Goal: Task Accomplishment & Management: Use online tool/utility

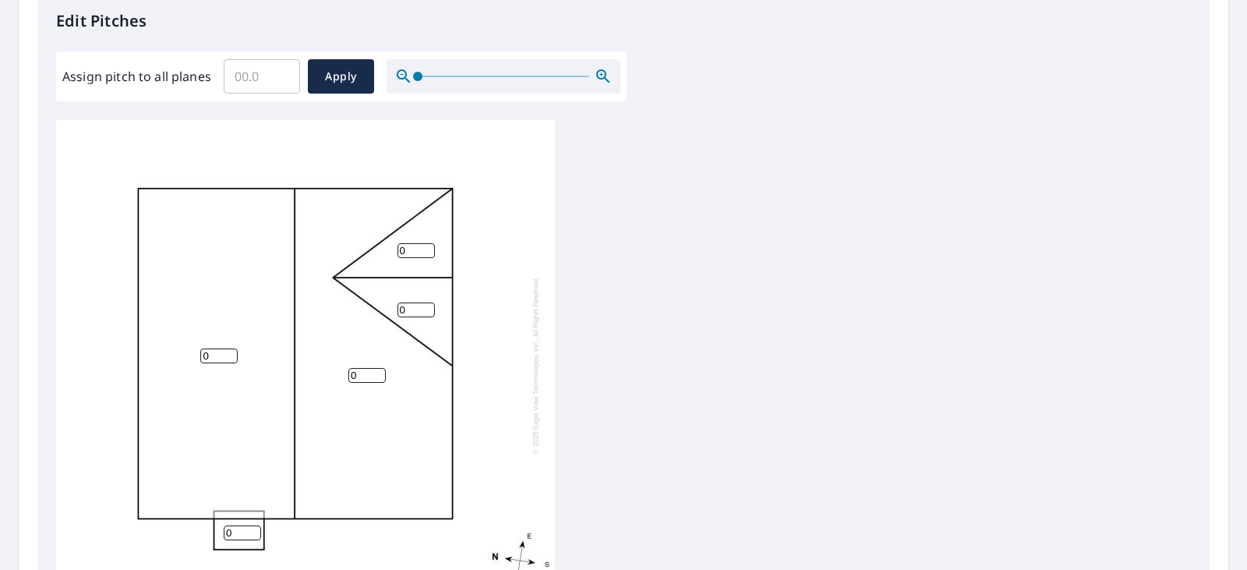
scroll to position [430, 0]
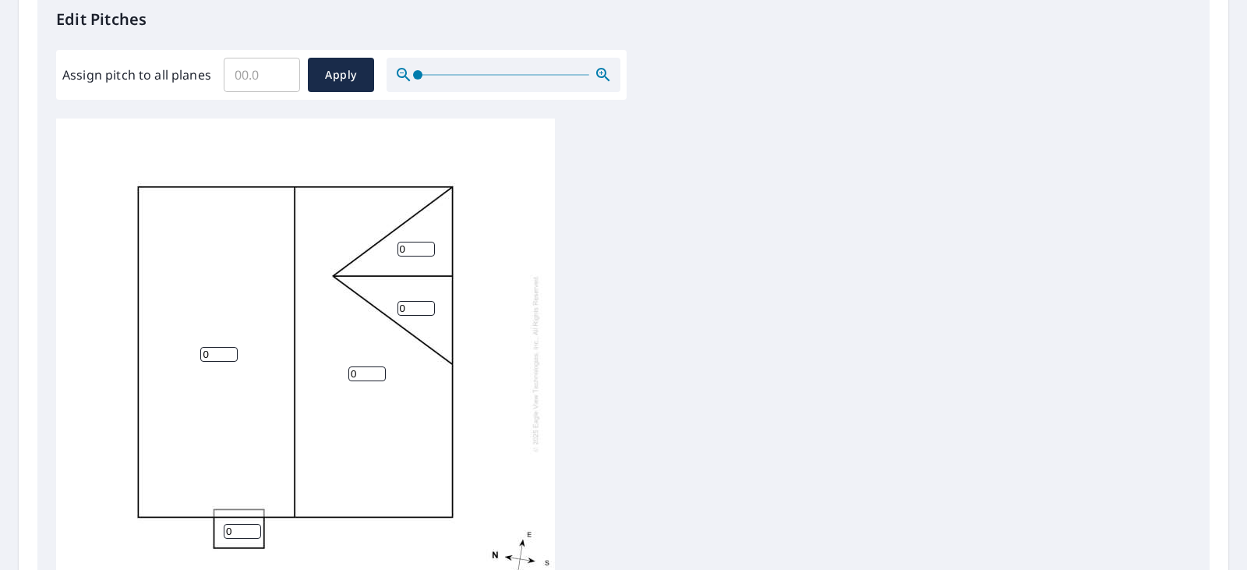
click at [210, 354] on input "0" at bounding box center [218, 354] width 37 height 15
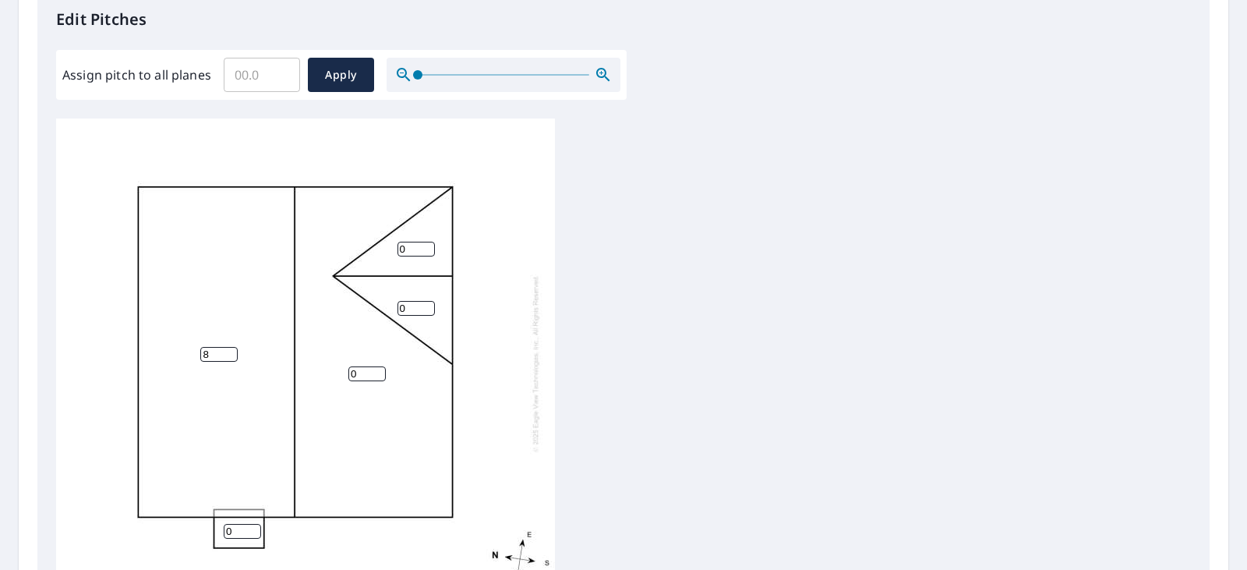
click at [210, 352] on input "8" at bounding box center [218, 354] width 37 height 15
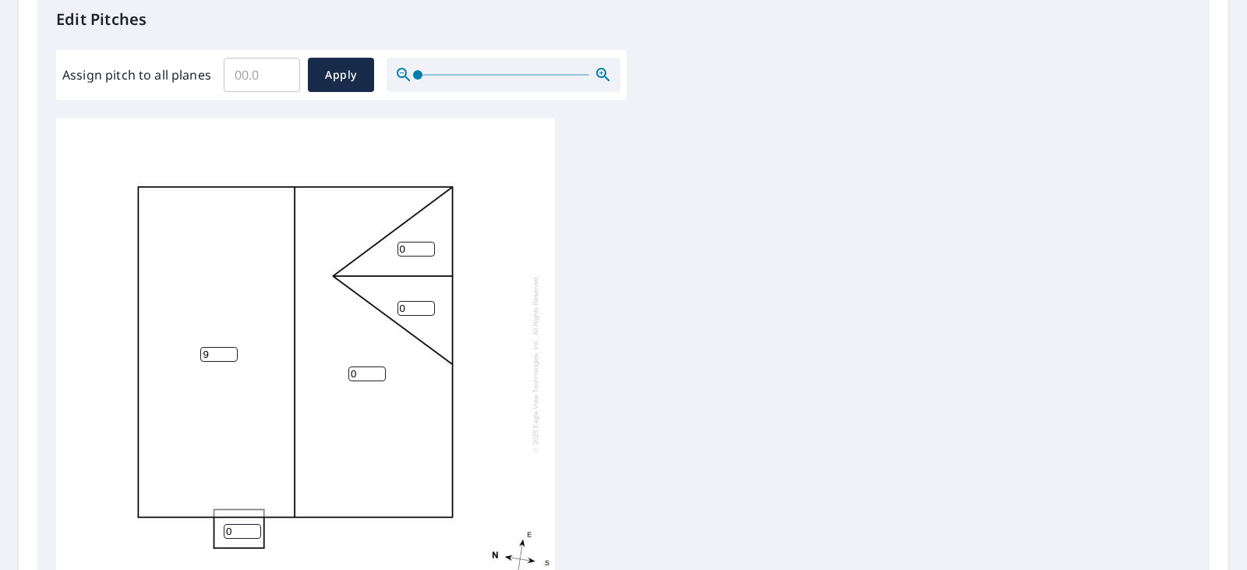
type input "9"
click at [355, 377] on input "0" at bounding box center [366, 373] width 37 height 15
type input "8"
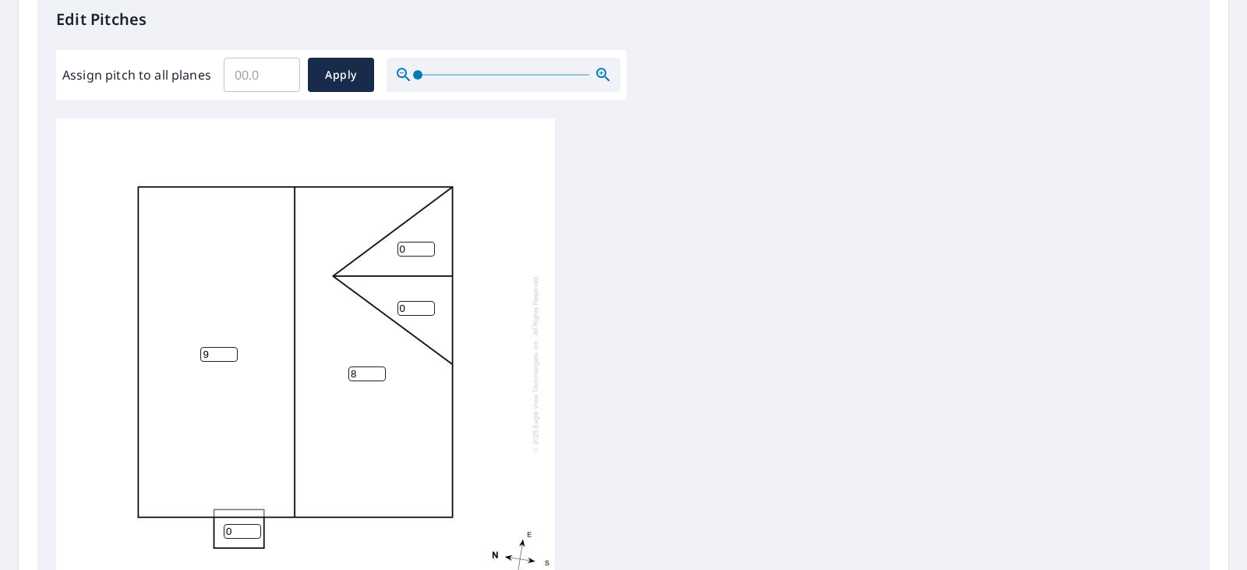
click at [405, 303] on input "0" at bounding box center [416, 308] width 37 height 15
type input "9"
click at [398, 250] on input "0" at bounding box center [416, 249] width 37 height 15
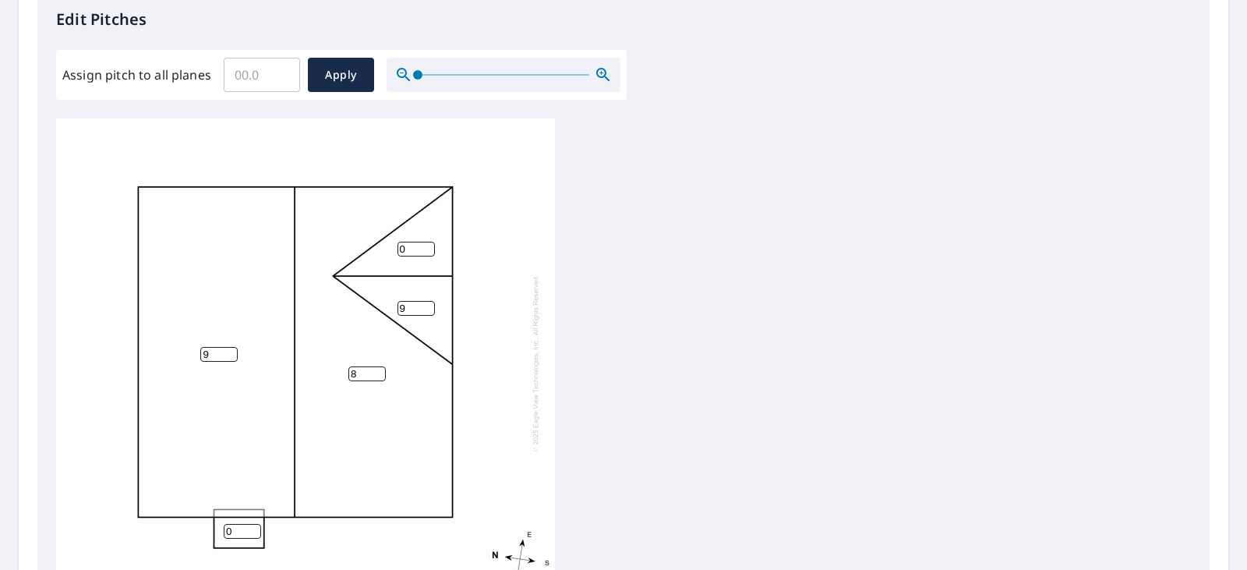
click at [398, 250] on input "0" at bounding box center [416, 249] width 37 height 15
type input "9"
click at [331, 368] on div "9 8 9 9 0" at bounding box center [305, 363] width 499 height 490
click at [235, 527] on input "0" at bounding box center [242, 531] width 37 height 15
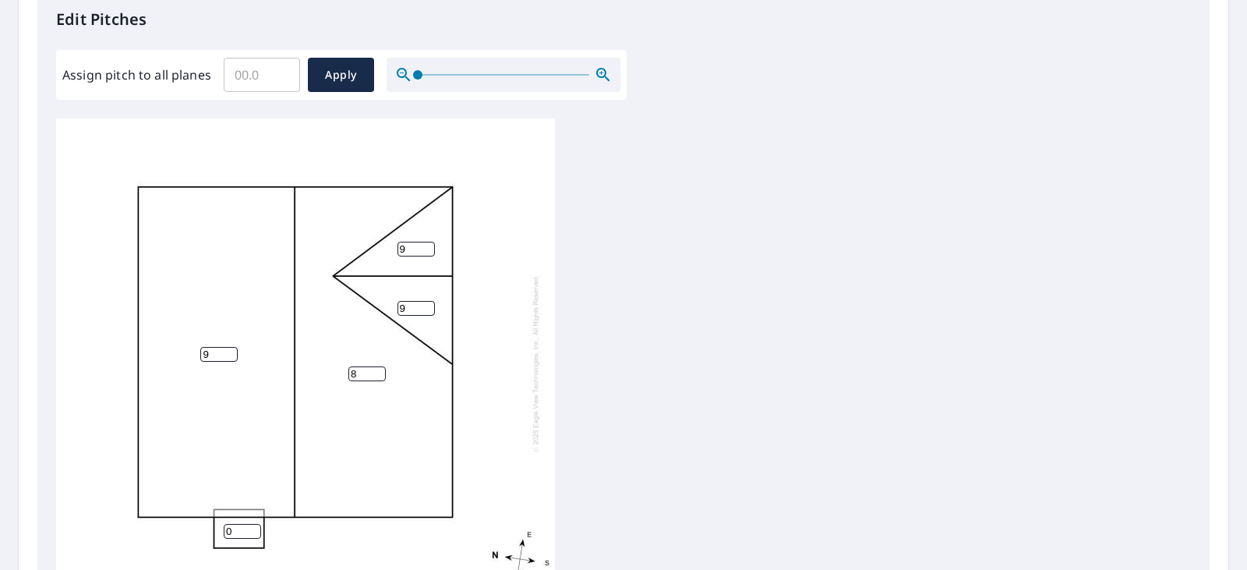
click at [235, 527] on input "0" at bounding box center [242, 531] width 37 height 15
type input "7"
click at [493, 479] on div "9 8 9 9 7" at bounding box center [305, 363] width 499 height 490
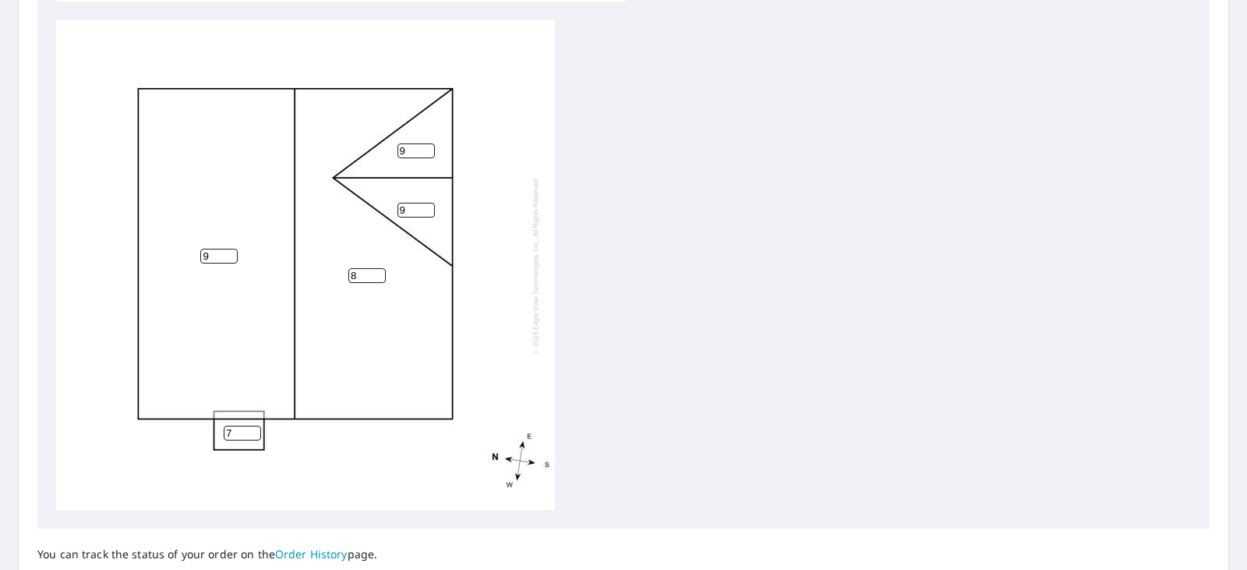
scroll to position [664, 0]
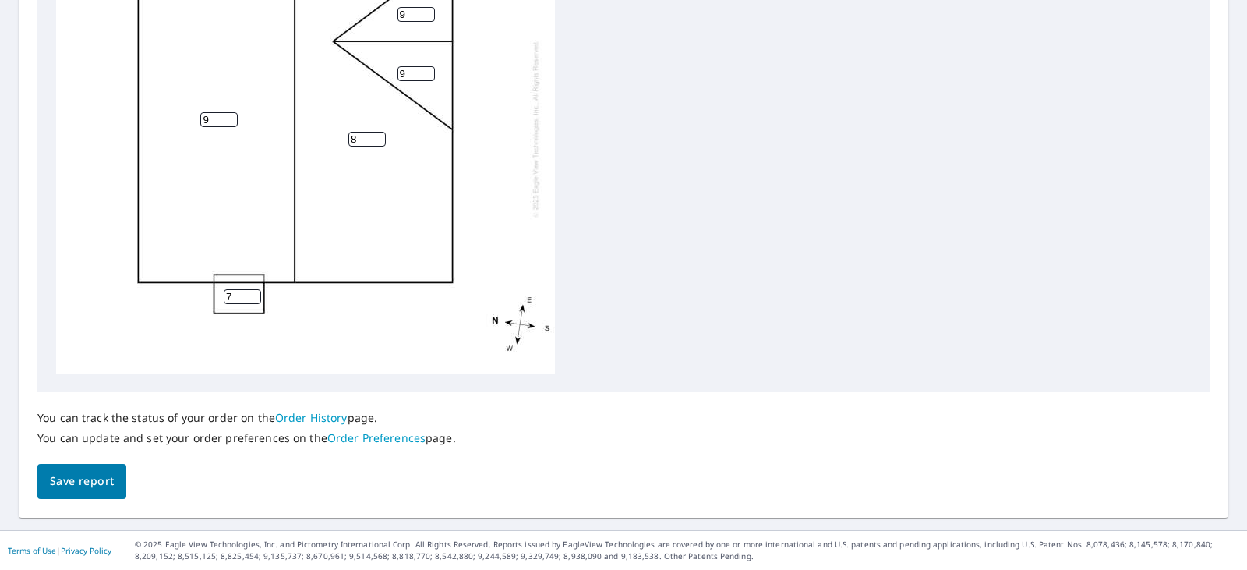
click at [55, 478] on span "Save report" at bounding box center [82, 481] width 64 height 19
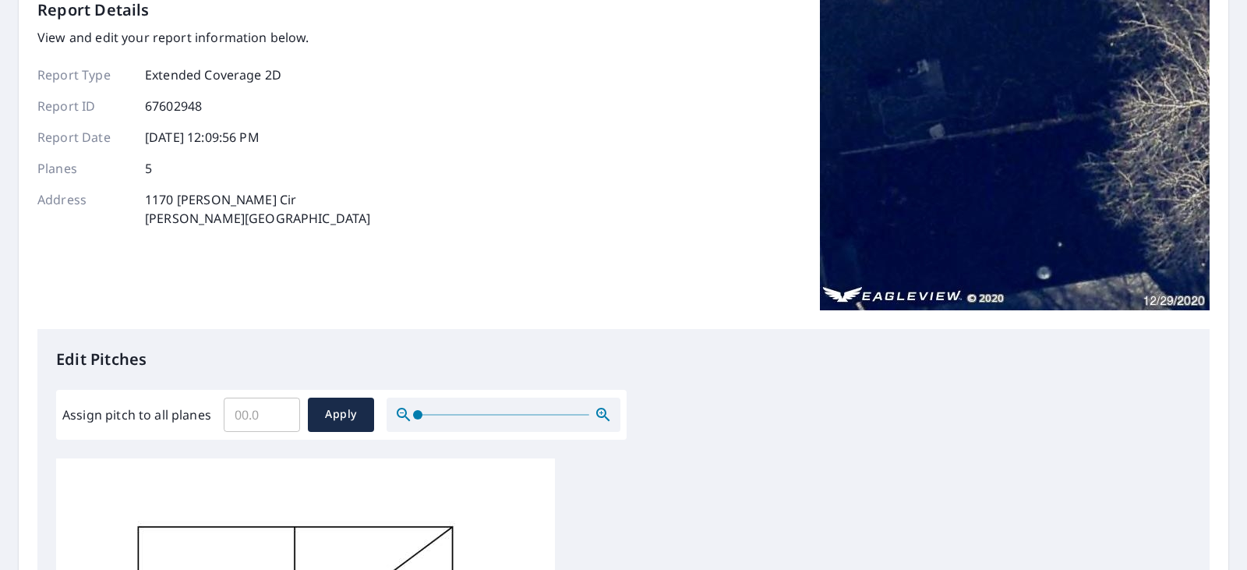
scroll to position [0, 0]
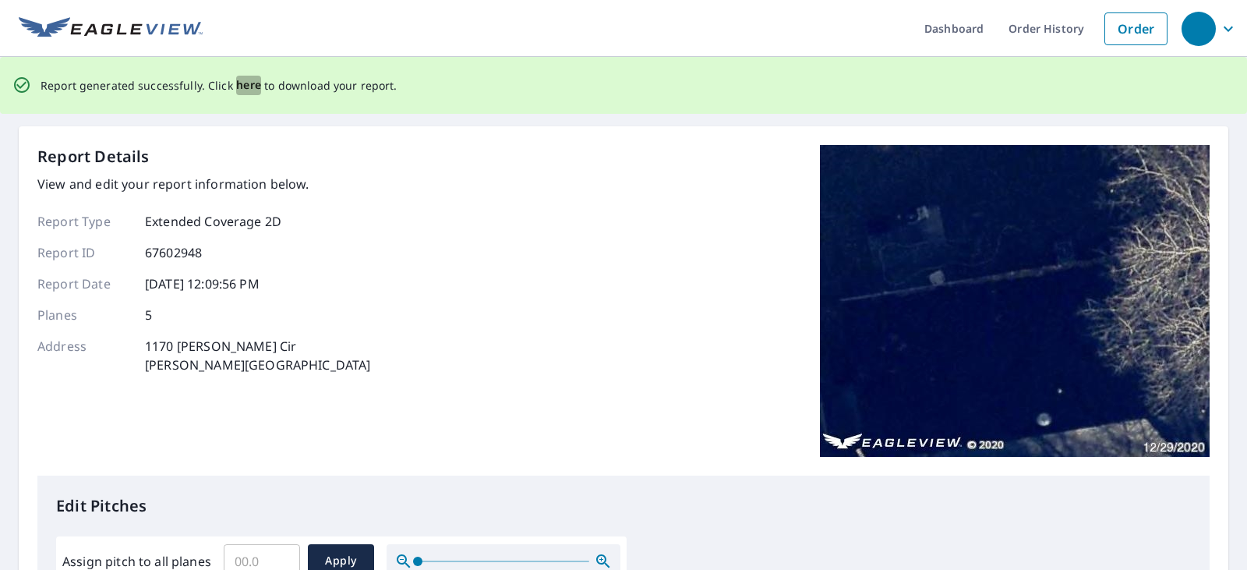
click at [236, 87] on span "here" at bounding box center [249, 85] width 26 height 19
click at [245, 86] on span "here" at bounding box center [249, 85] width 26 height 19
